Goal: Information Seeking & Learning: Learn about a topic

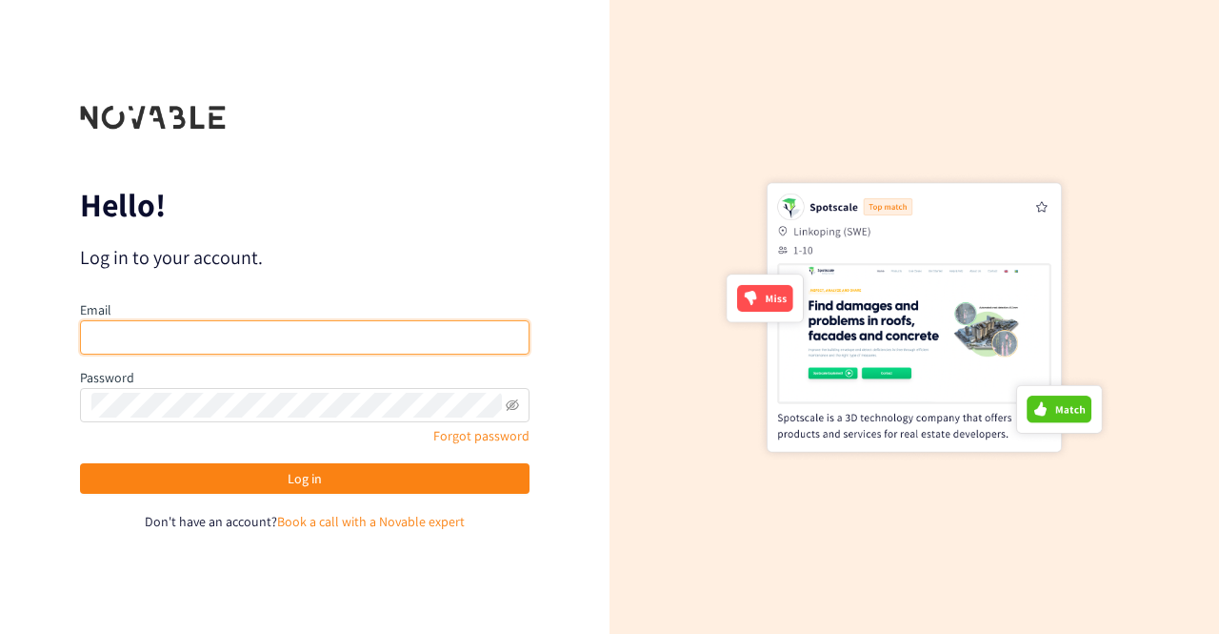
type input "[EMAIL_ADDRESS][DOMAIN_NAME]"
click at [327, 333] on input "[EMAIL_ADDRESS][DOMAIN_NAME]" at bounding box center [305, 337] width 450 height 34
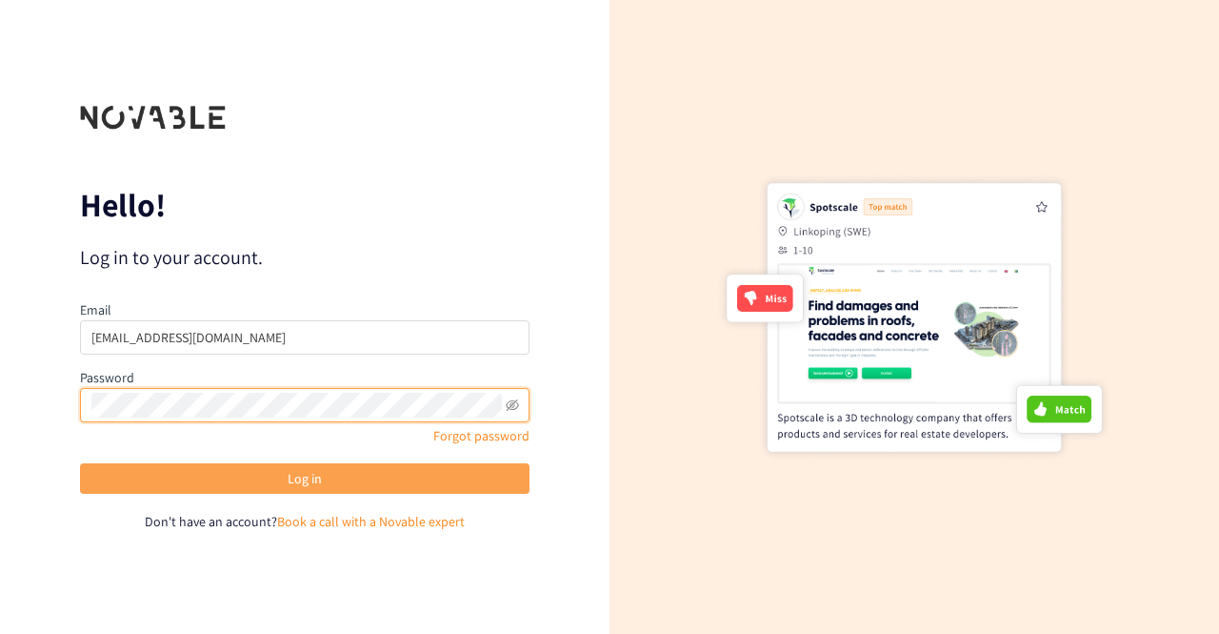
click at [435, 484] on button "Log in" at bounding box center [305, 478] width 450 height 30
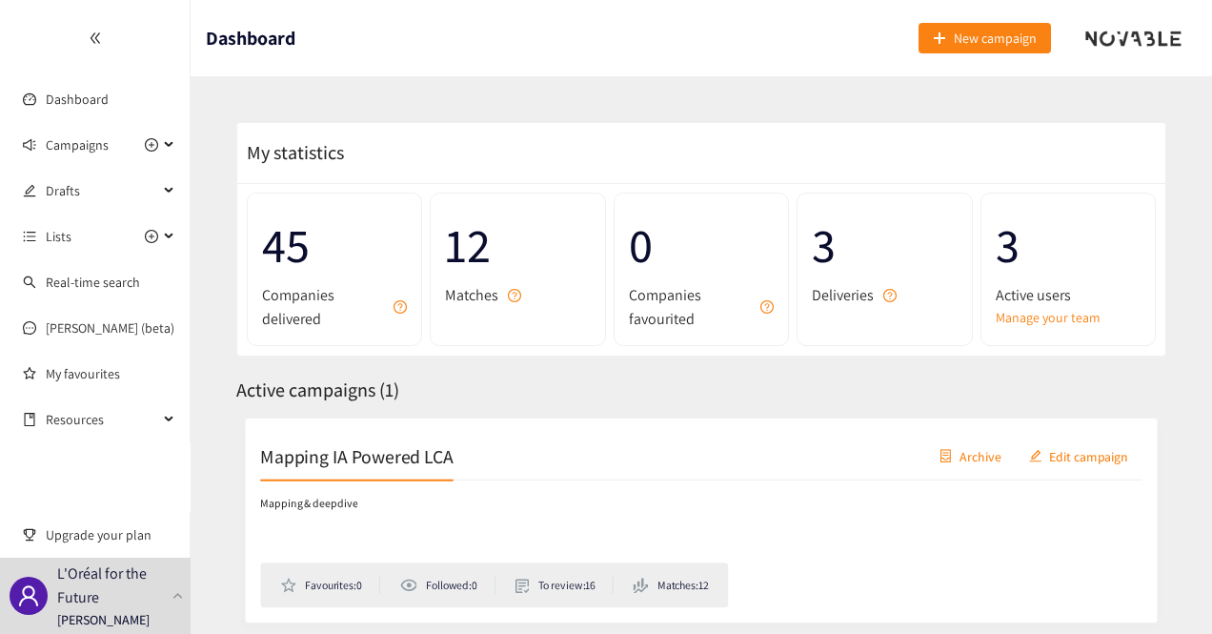
click at [484, 238] on span "12" at bounding box center [517, 245] width 145 height 75
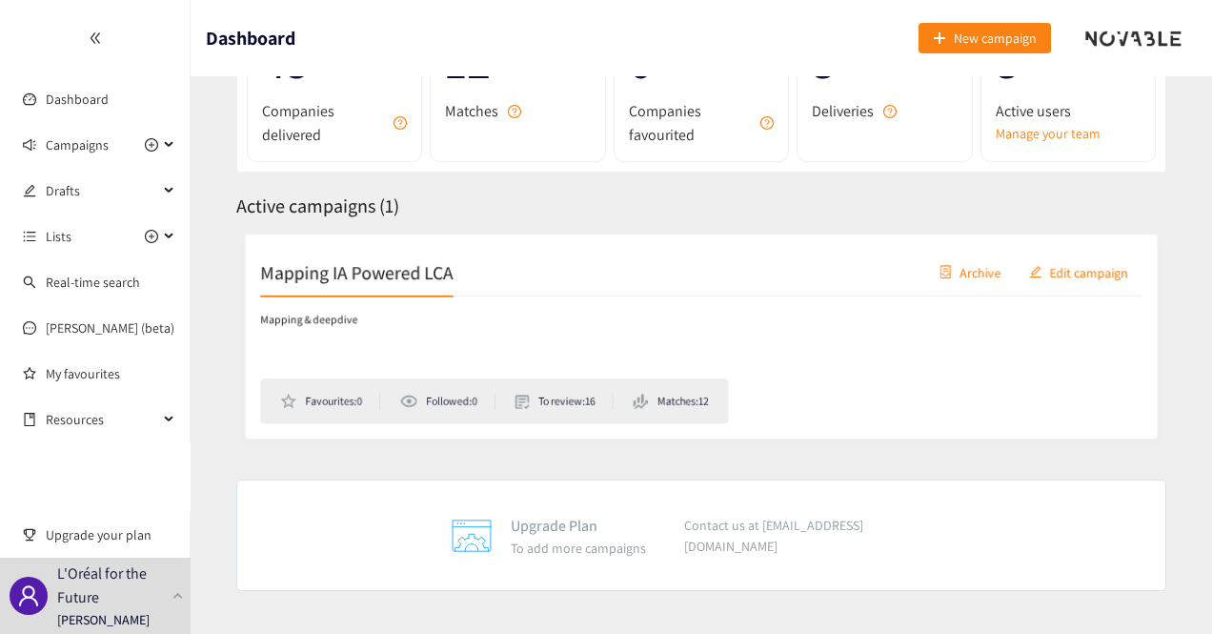
click at [396, 279] on h2 "Mapping IA Powered LCA" at bounding box center [350, 270] width 196 height 27
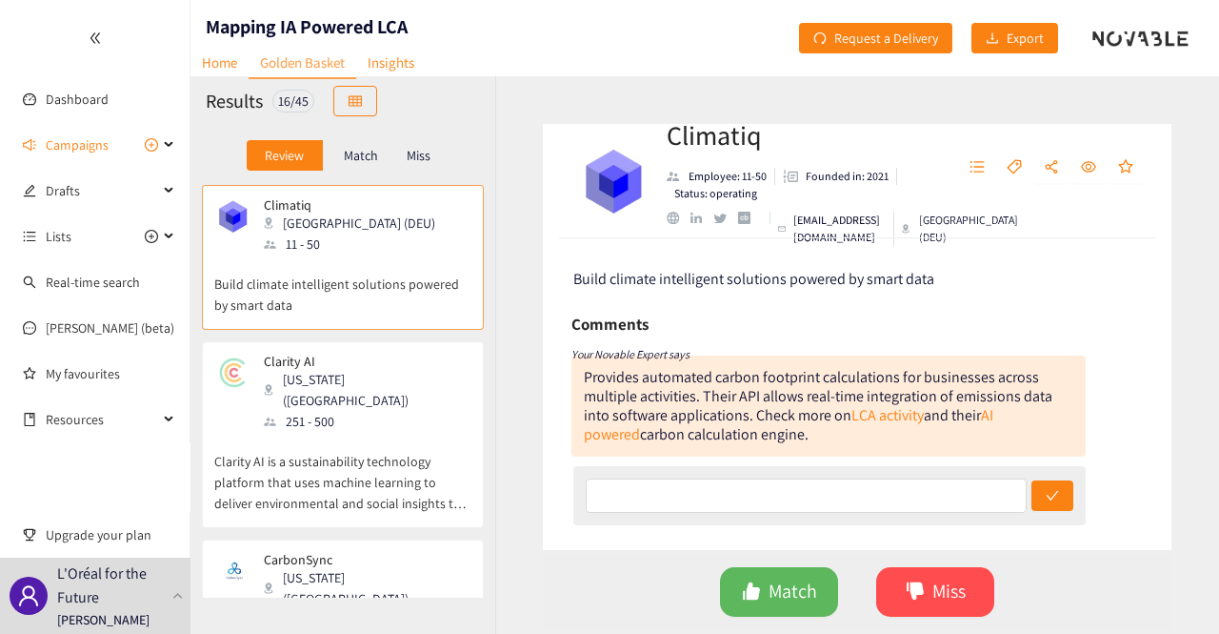
click at [345, 153] on p "Match" at bounding box center [361, 155] width 34 height 15
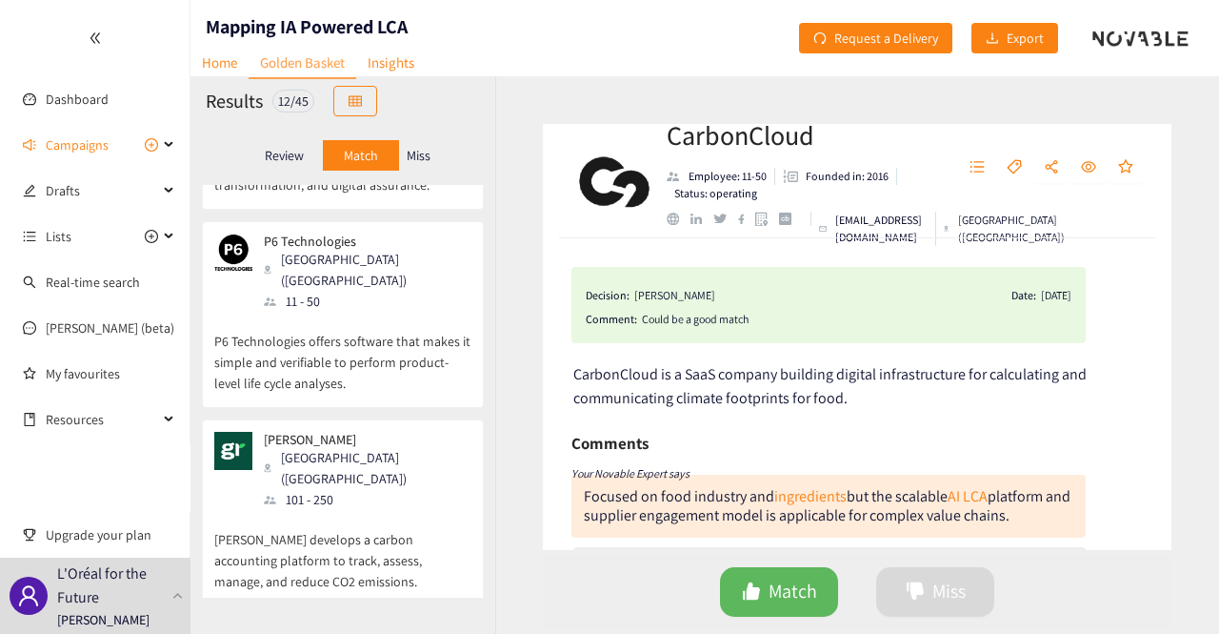
scroll to position [1604, 0]
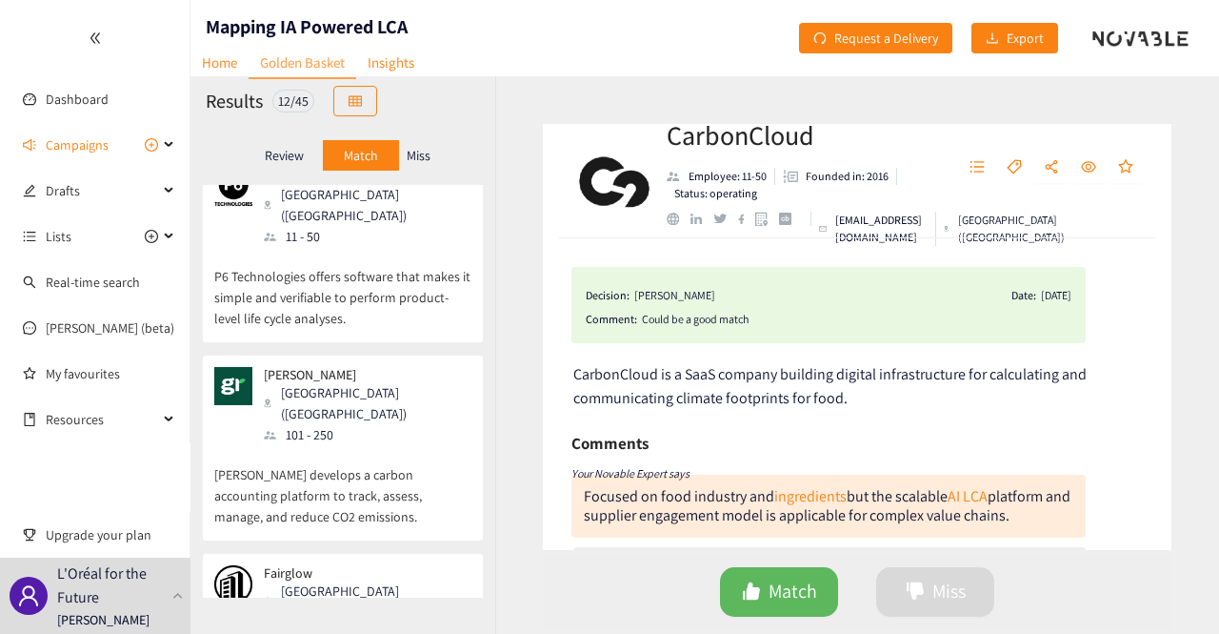
click at [281, 155] on p "Review" at bounding box center [284, 155] width 39 height 15
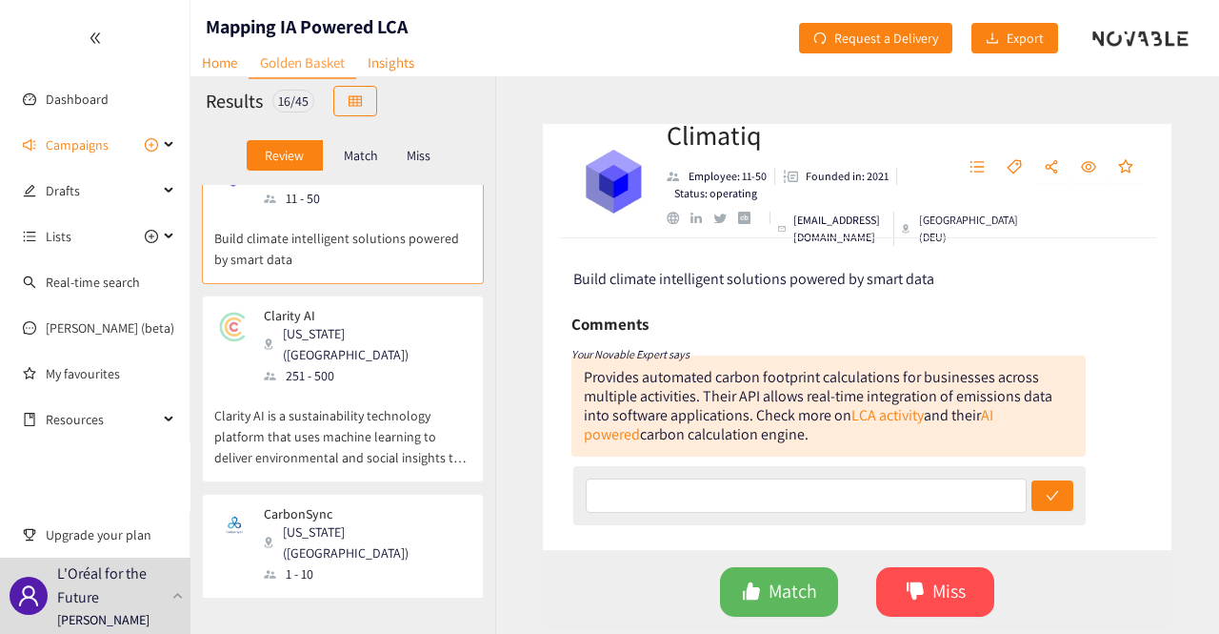
scroll to position [0, 0]
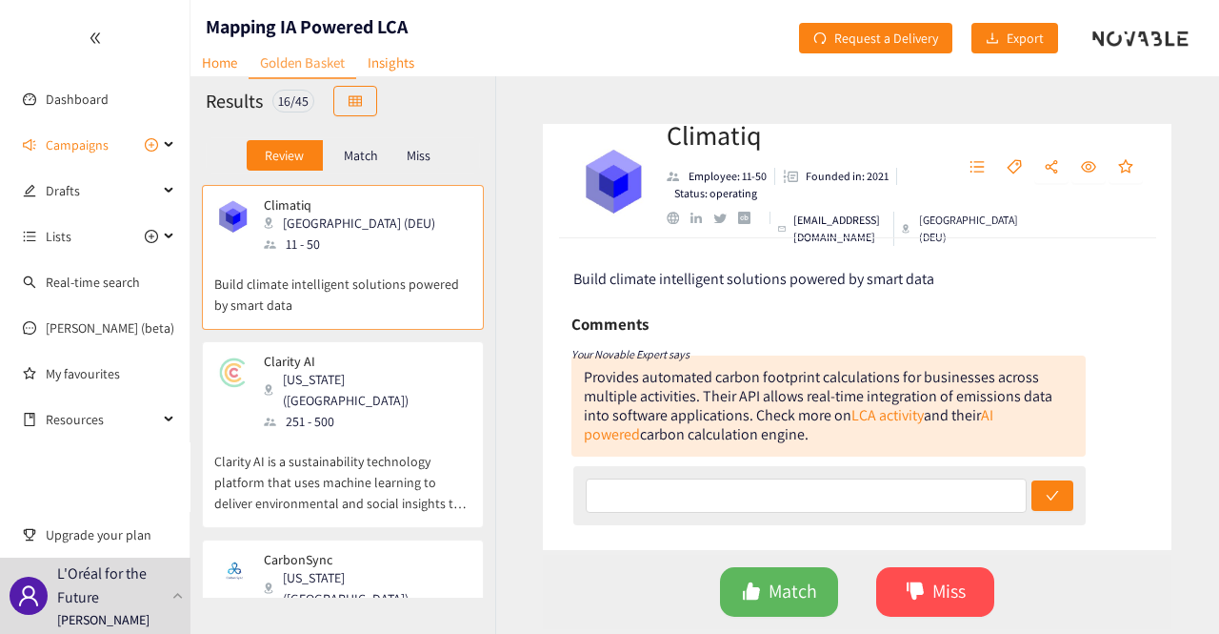
click at [384, 384] on div "Clarity AI [US_STATE] ([GEOGRAPHIC_DATA]) 251 - 500" at bounding box center [342, 392] width 257 height 78
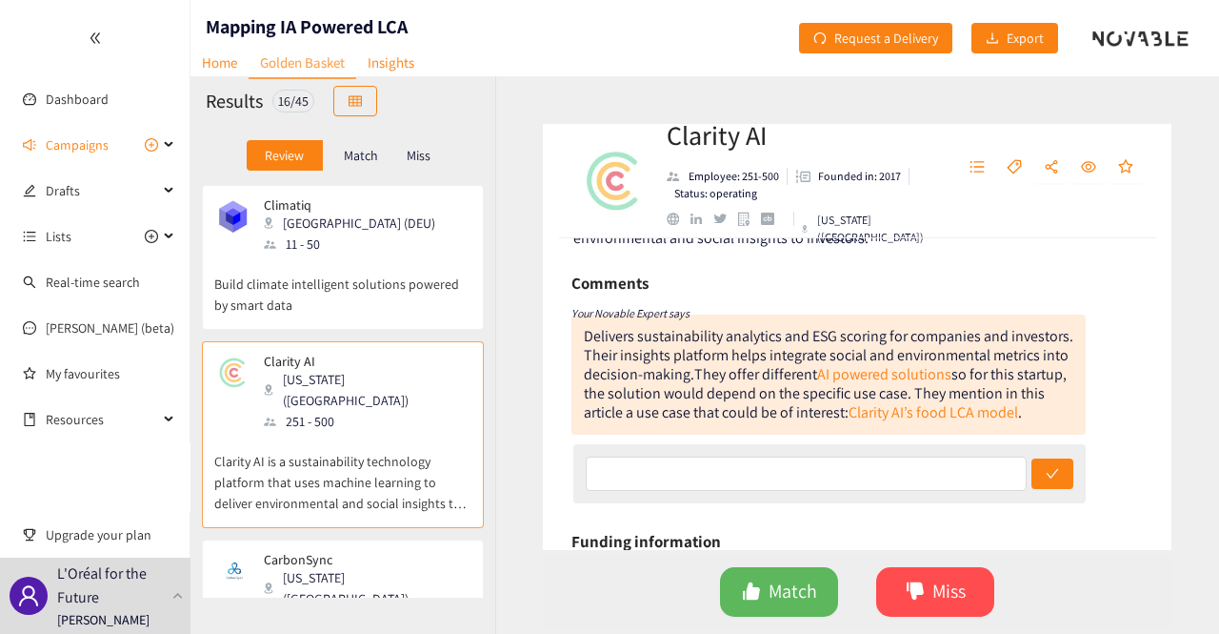
scroll to position [95, 0]
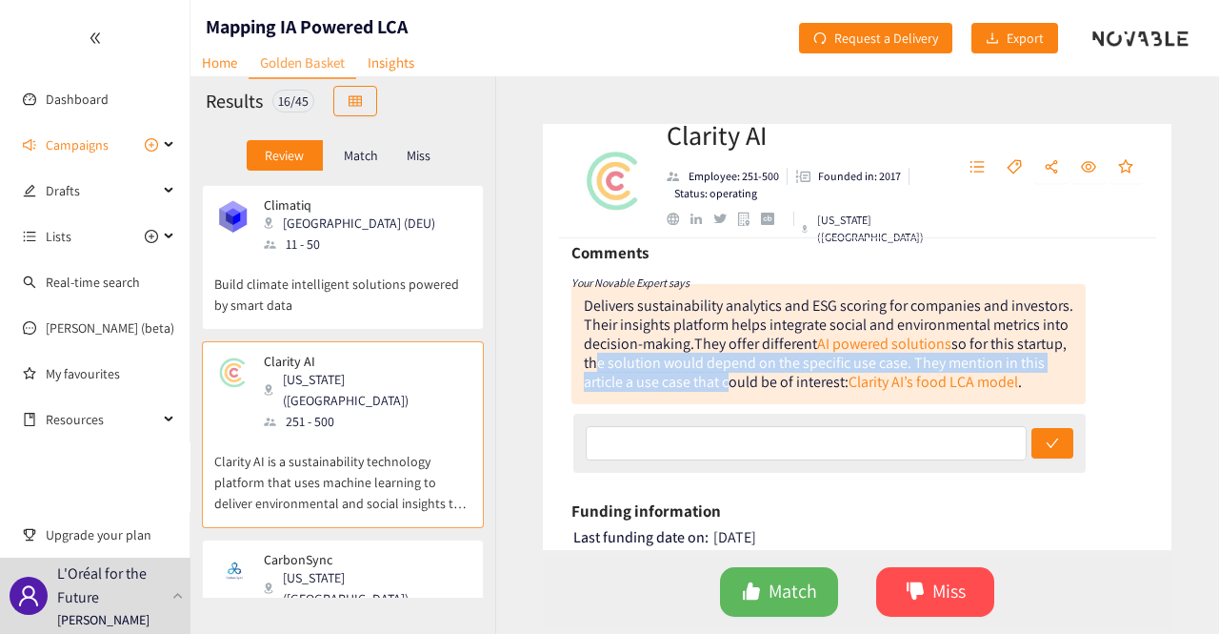
drag, startPoint x: 687, startPoint y: 367, endPoint x: 823, endPoint y: 378, distance: 136.7
click at [823, 378] on div "They offer different AI powered solutions so for this startup, the solution wou…" at bounding box center [825, 362] width 483 height 58
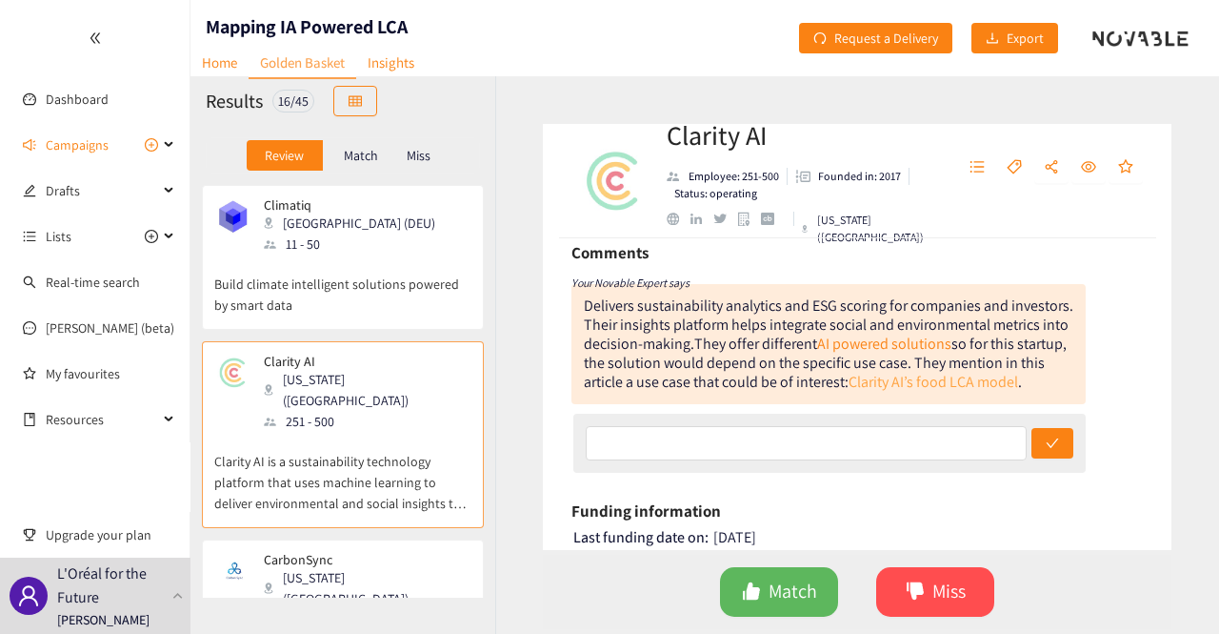
click at [974, 378] on link "Clarity AI’s food LCA model" at bounding box center [934, 382] width 170 height 20
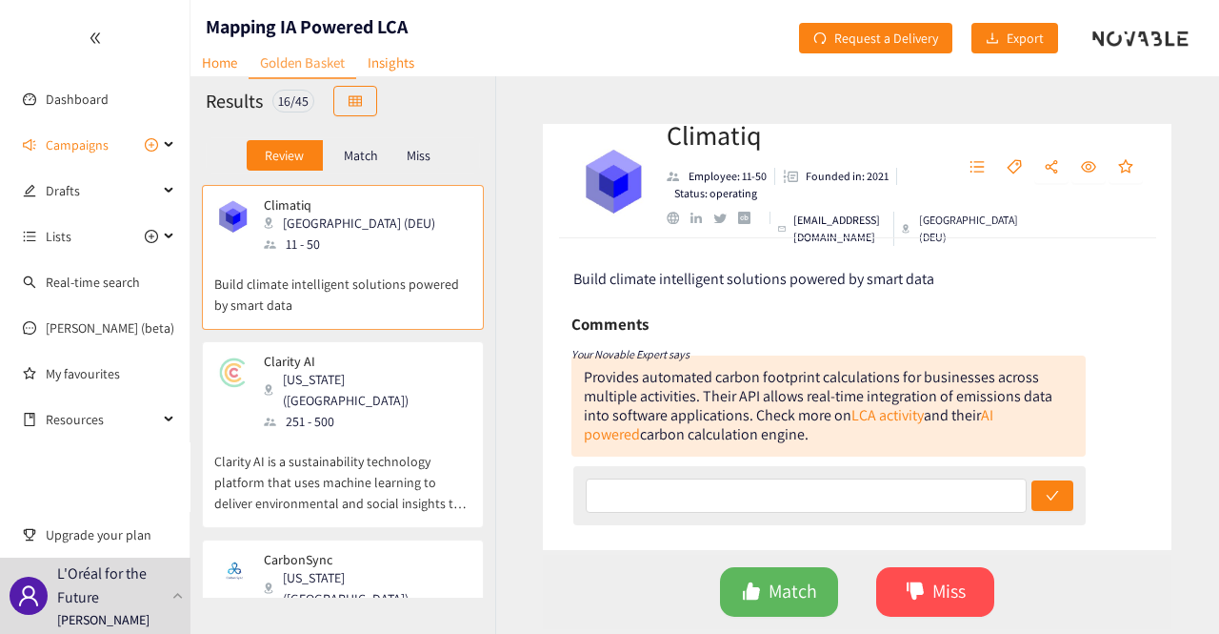
click at [355, 153] on p "Match" at bounding box center [361, 155] width 34 height 15
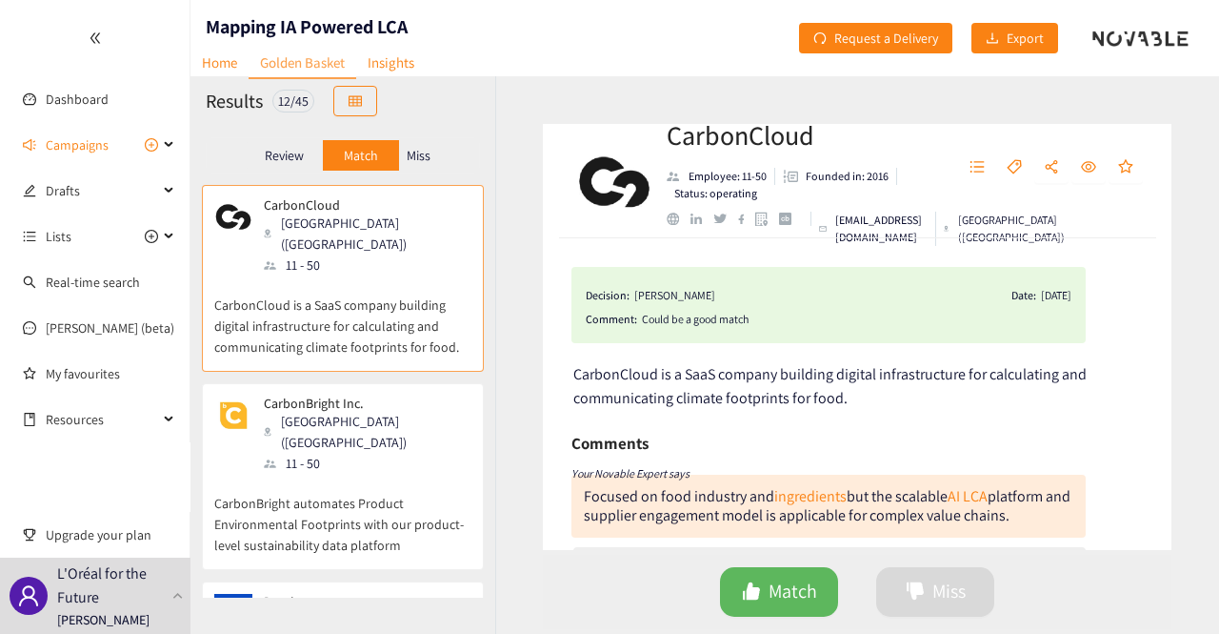
click at [290, 169] on div "Review" at bounding box center [285, 155] width 76 height 30
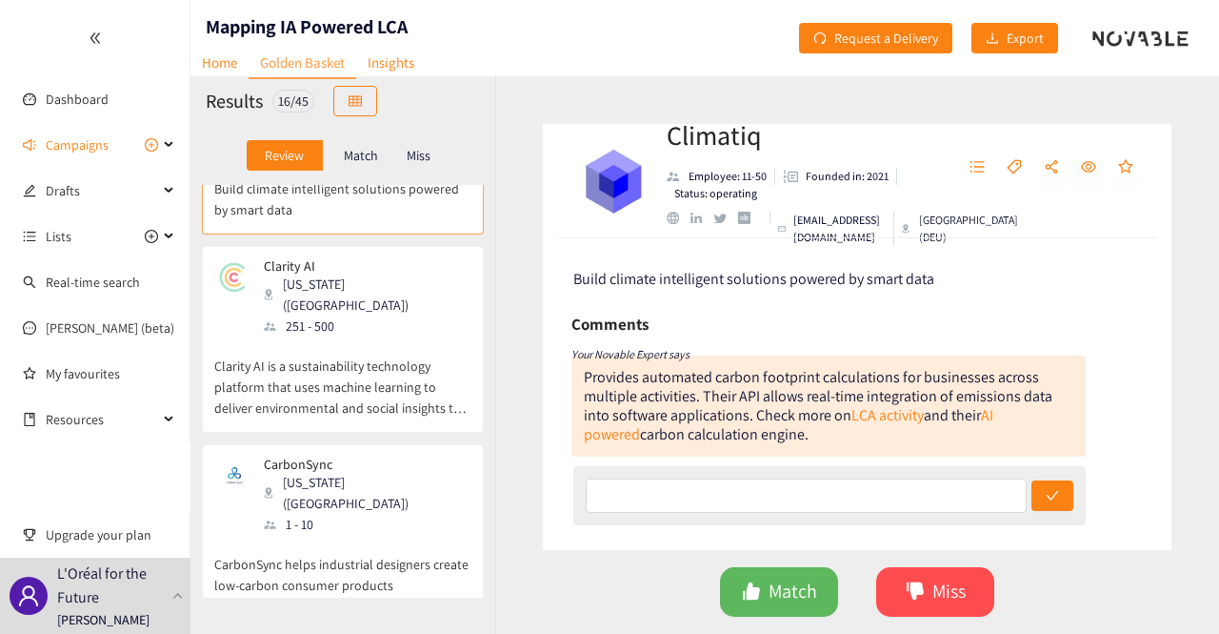
click at [373, 140] on div "Match" at bounding box center [361, 155] width 76 height 30
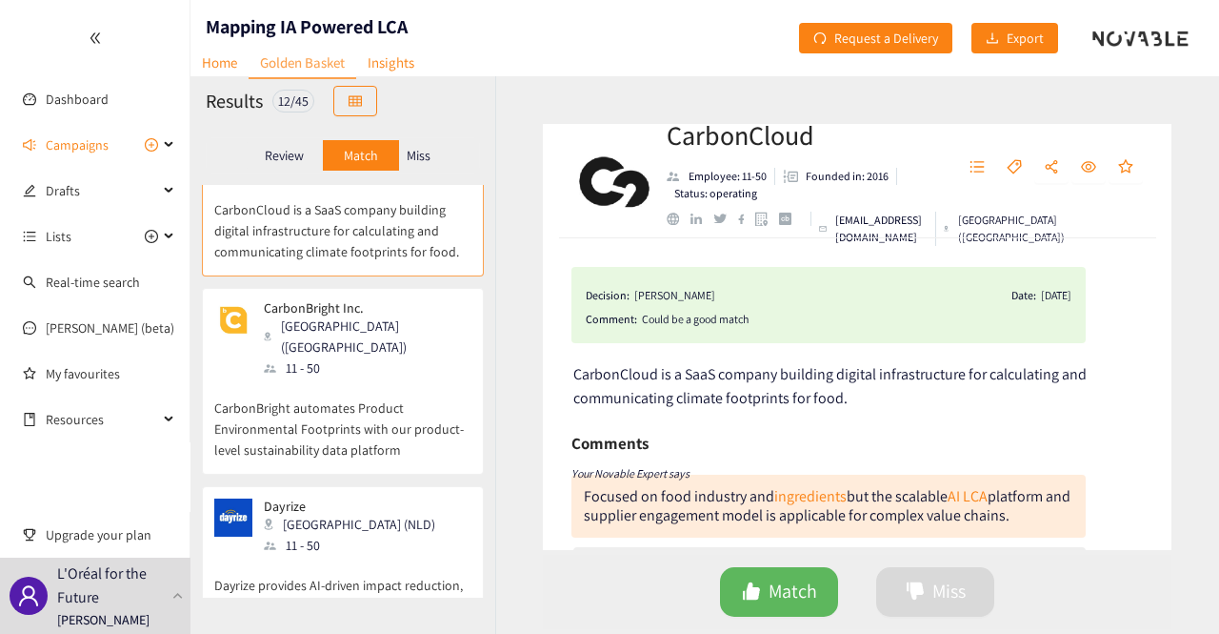
click at [434, 150] on div "Miss" at bounding box center [419, 155] width 40 height 30
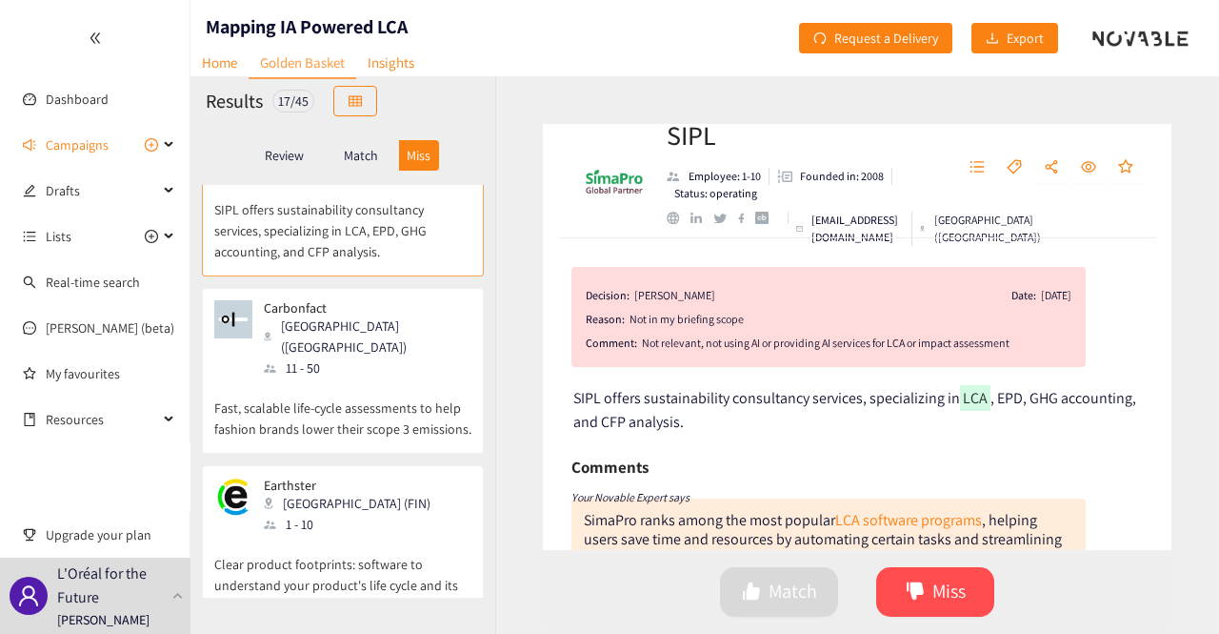
click at [342, 155] on div "Match" at bounding box center [361, 155] width 76 height 30
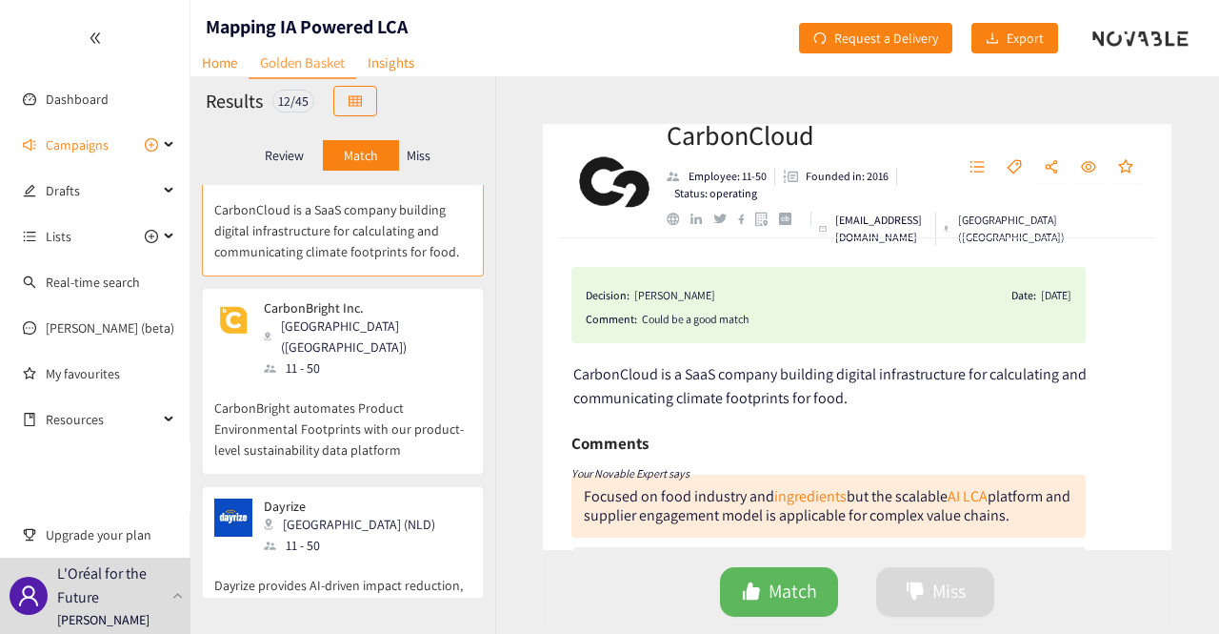
click at [311, 155] on div "Review" at bounding box center [285, 155] width 76 height 30
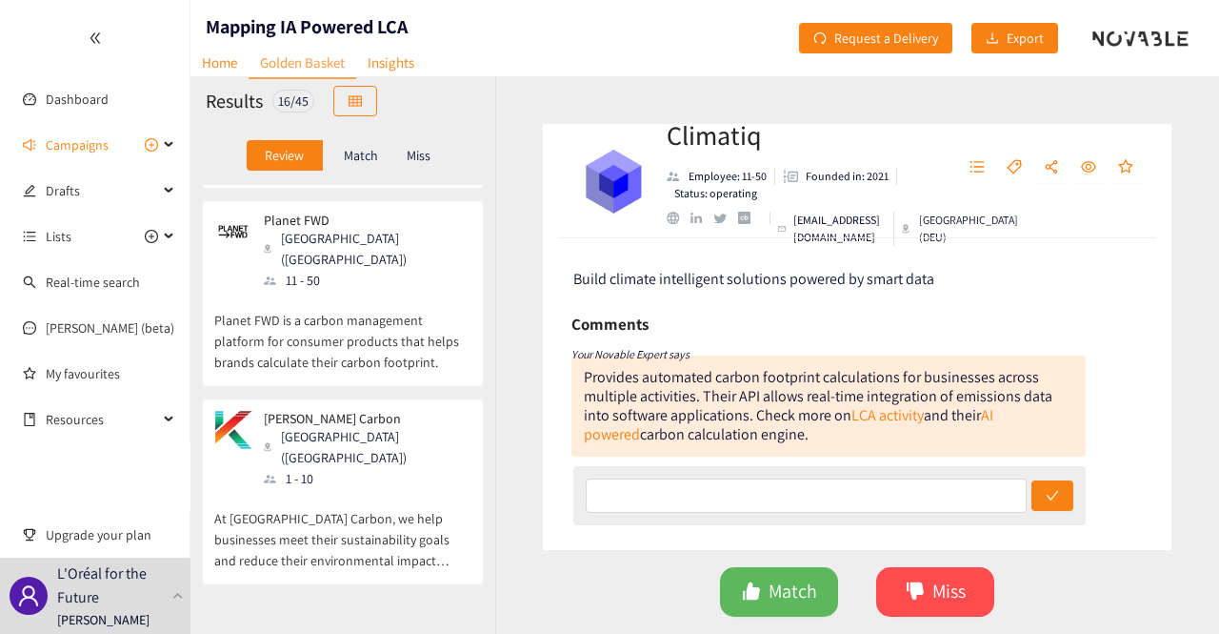
scroll to position [1239, 0]
